Goal: Find contact information

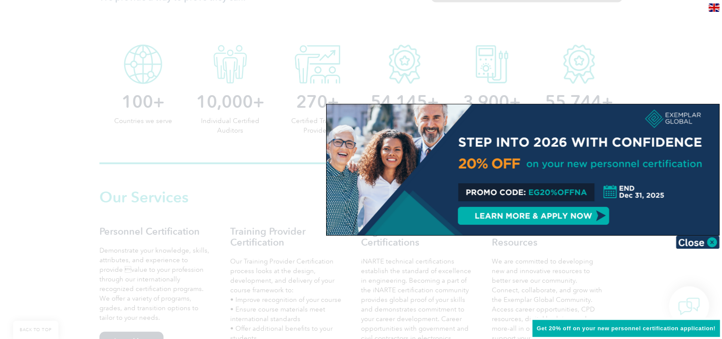
scroll to position [566, 0]
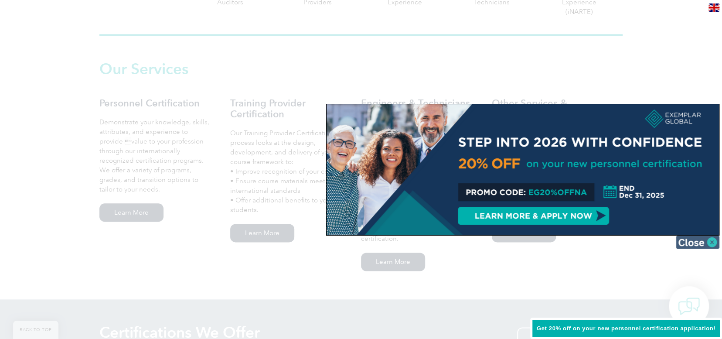
click at [704, 241] on img at bounding box center [697, 241] width 44 height 13
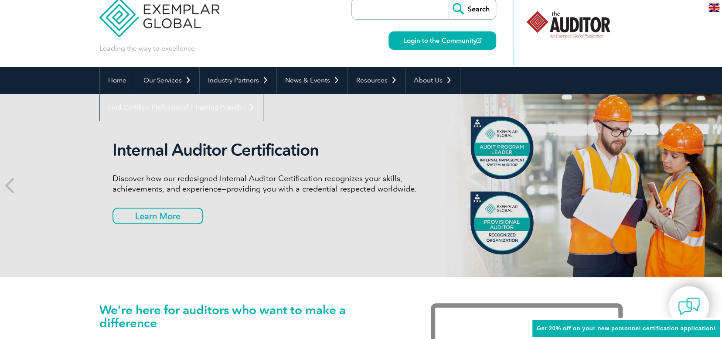
scroll to position [0, 0]
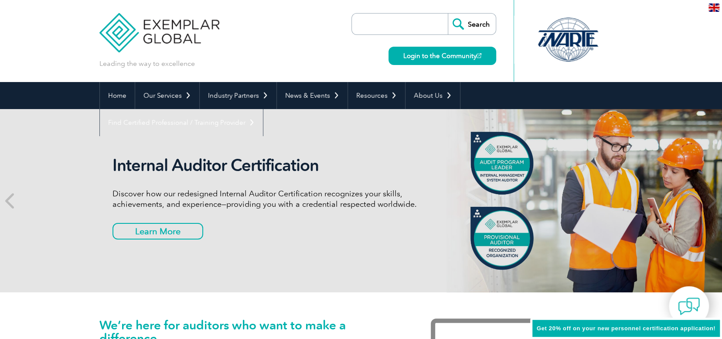
drag, startPoint x: 388, startPoint y: 21, endPoint x: 393, endPoint y: 25, distance: 5.6
click at [388, 21] on input "search" at bounding box center [402, 24] width 92 height 21
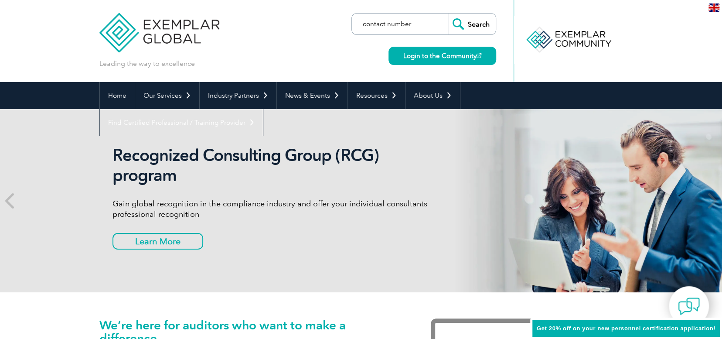
type input "contact number"
click at [481, 23] on input "Search" at bounding box center [472, 24] width 48 height 21
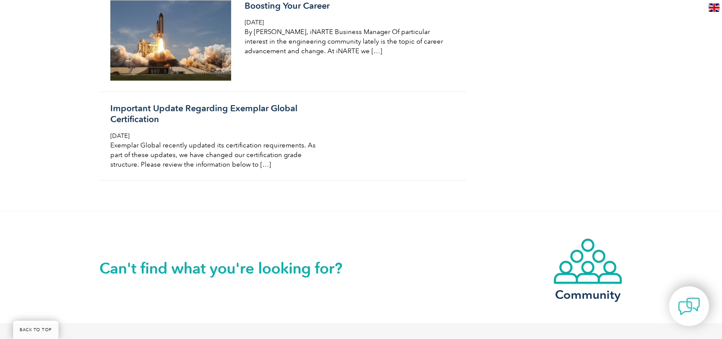
scroll to position [1702, 0]
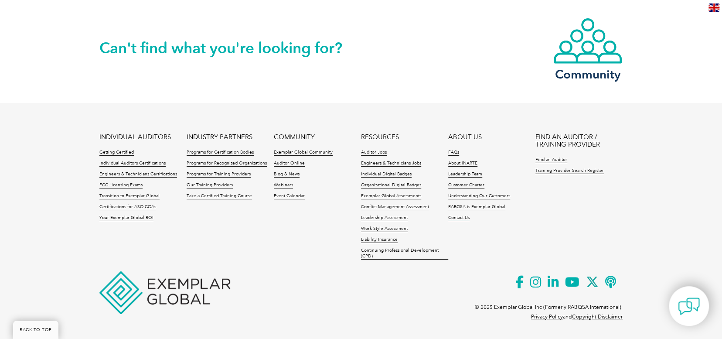
click at [462, 215] on link "Contact Us" at bounding box center [458, 218] width 21 height 6
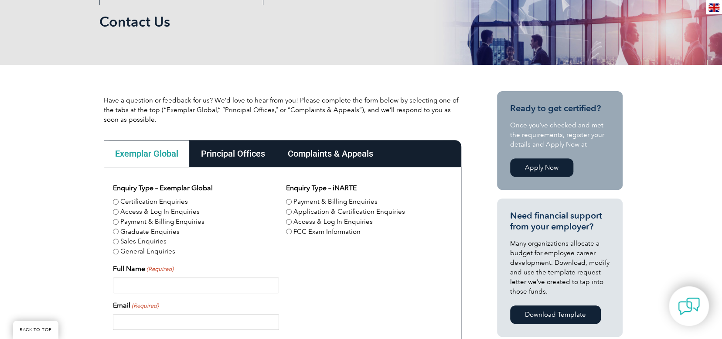
scroll to position [218, 0]
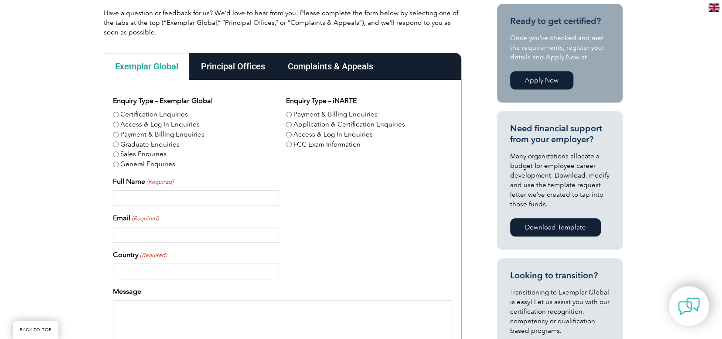
click at [289, 115] on input "Payment & Billing Enquiries" at bounding box center [289, 115] width 6 height 6
radio input "true"
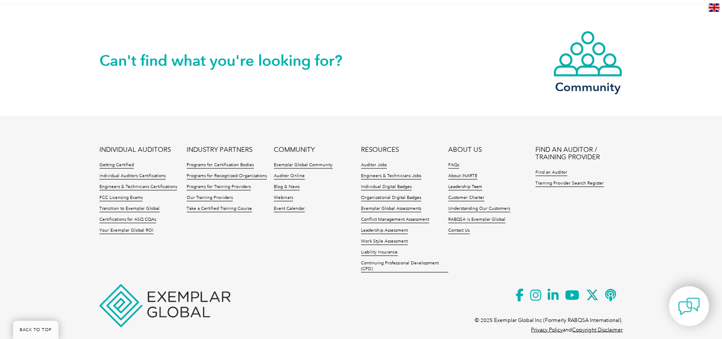
scroll to position [765, 0]
